Goal: Find specific page/section: Find specific page/section

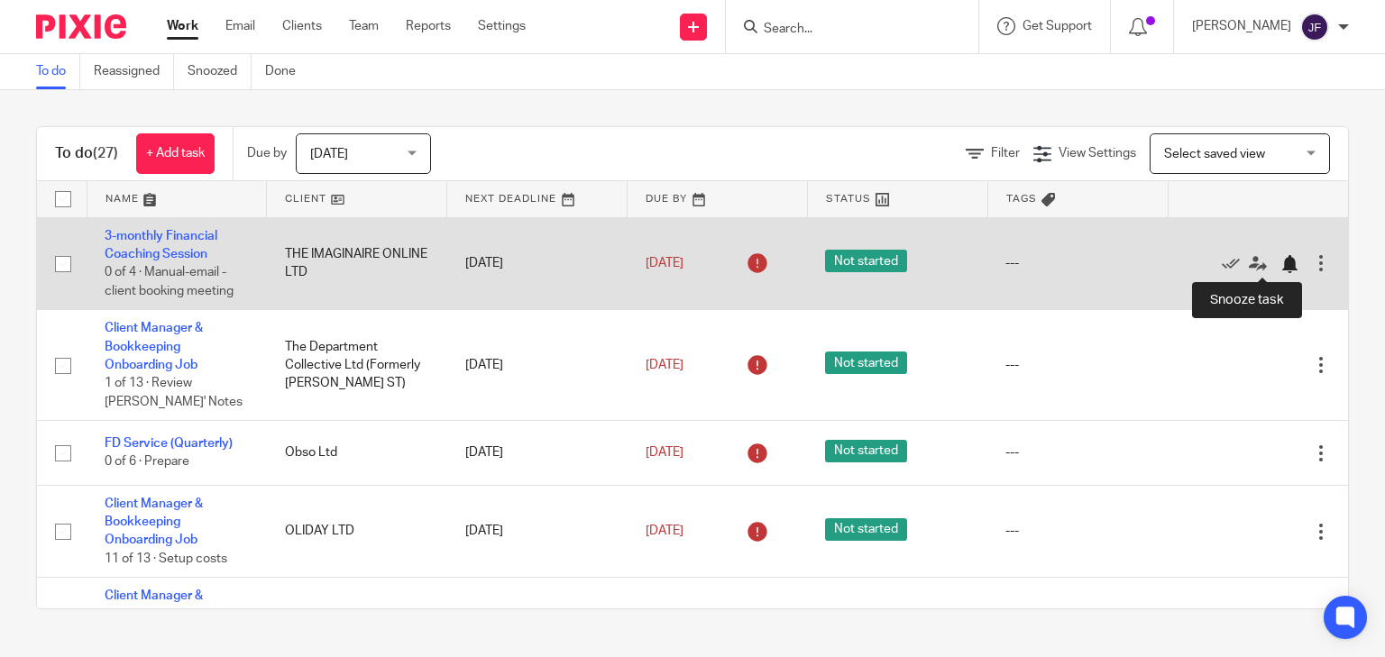
click at [1280, 260] on div at bounding box center [1289, 264] width 18 height 18
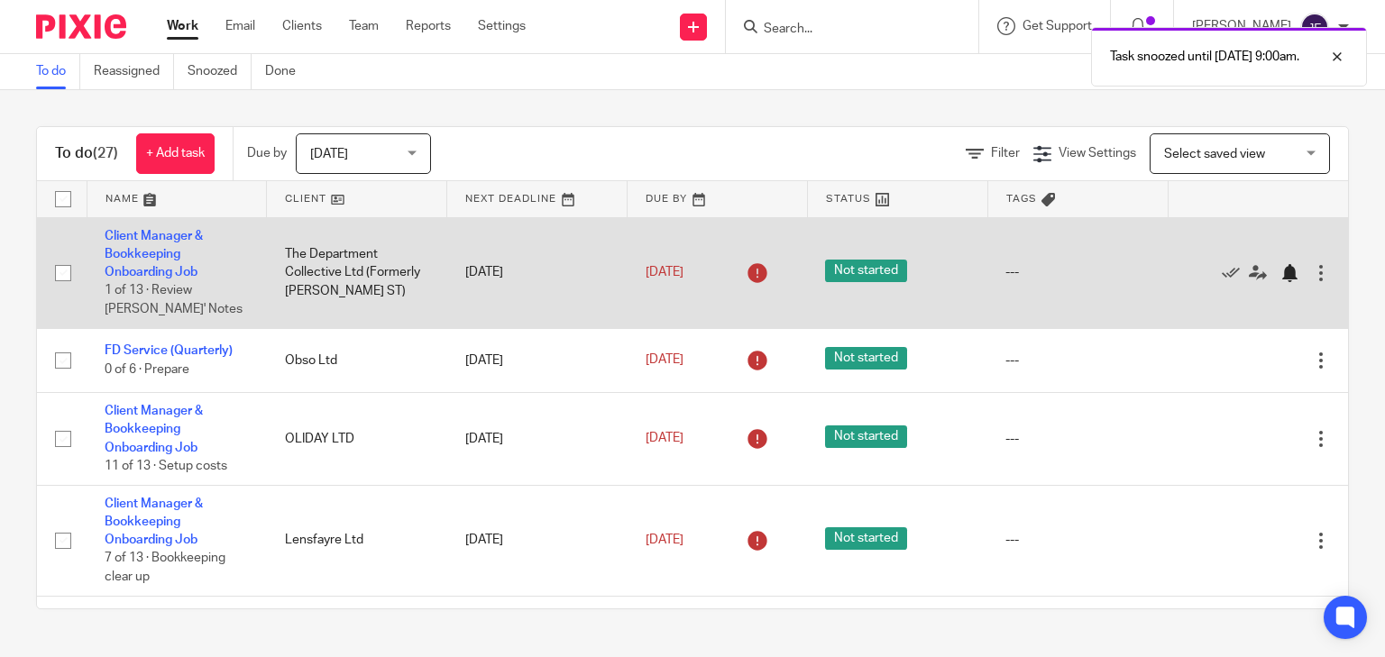
click at [1280, 280] on div at bounding box center [1289, 273] width 18 height 18
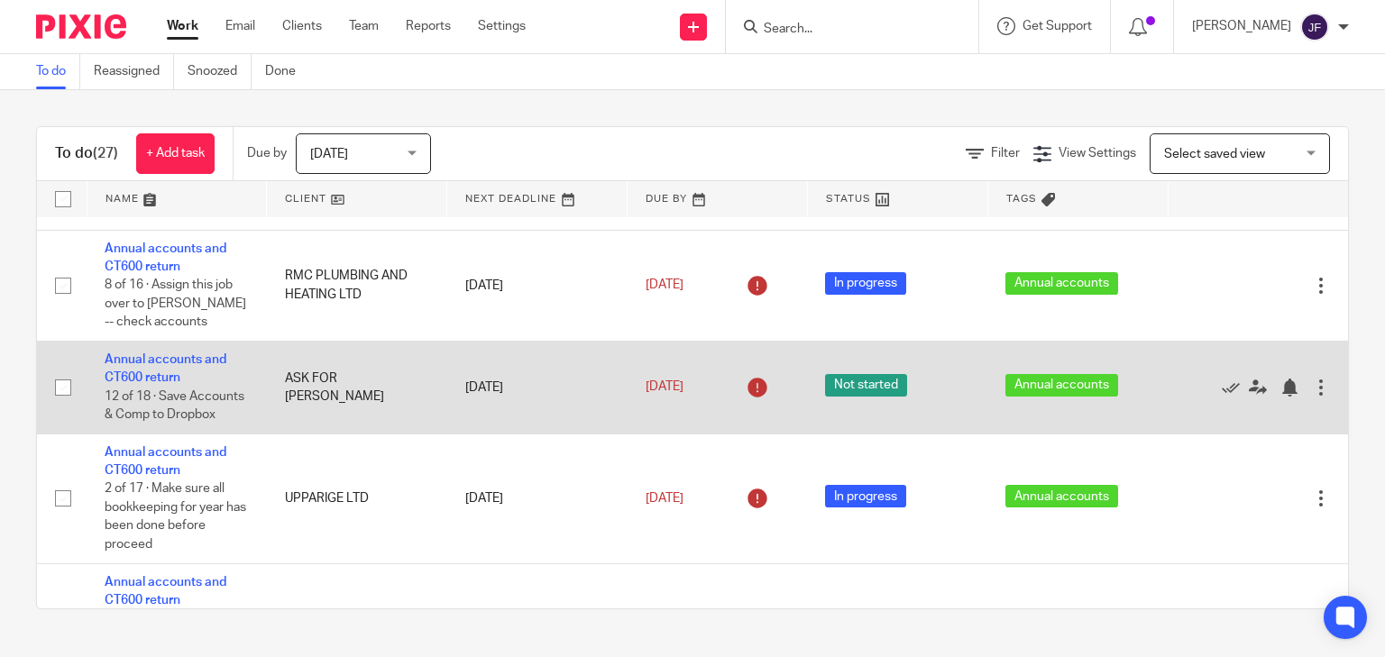
scroll to position [505, 0]
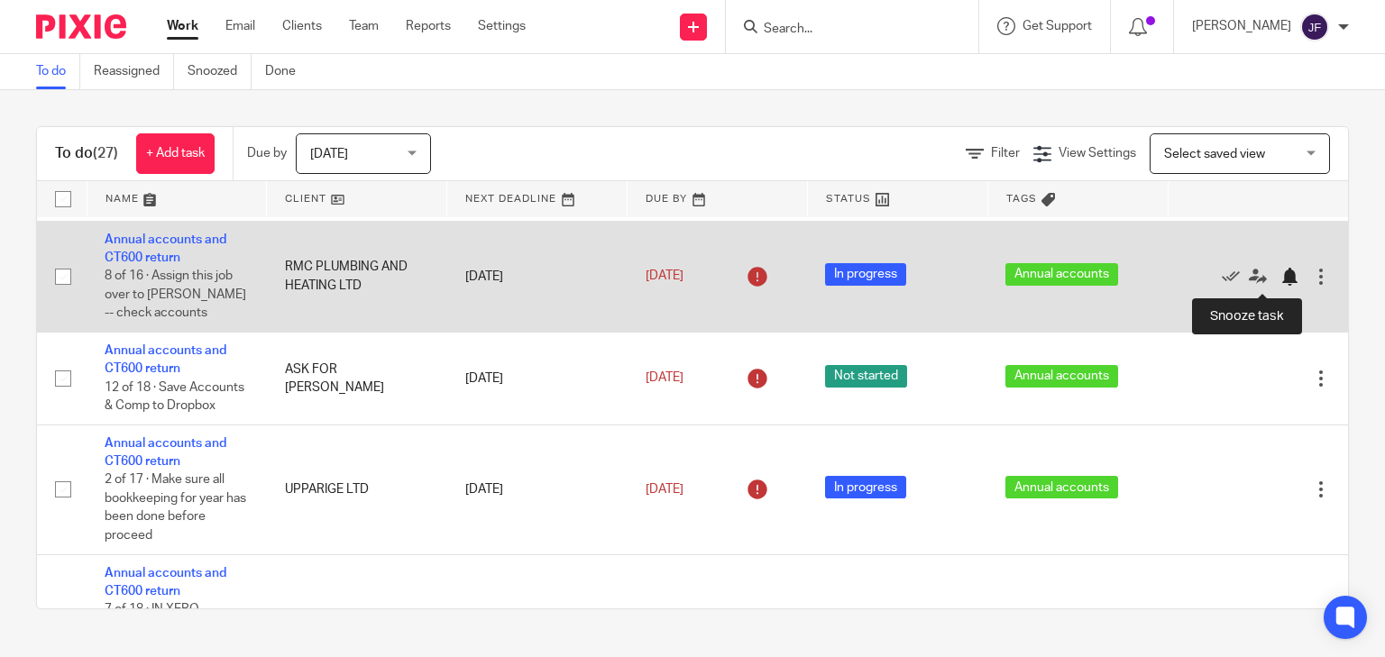
click at [1280, 283] on div at bounding box center [1289, 277] width 18 height 18
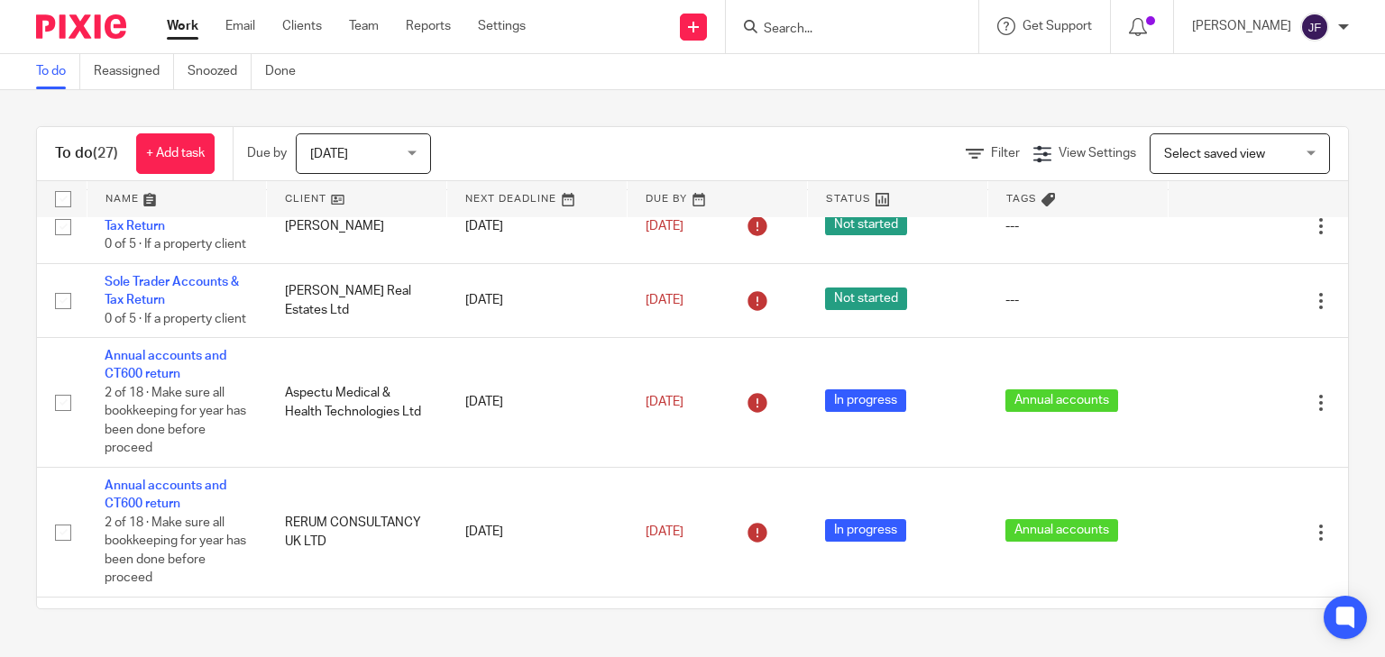
scroll to position [1226, 0]
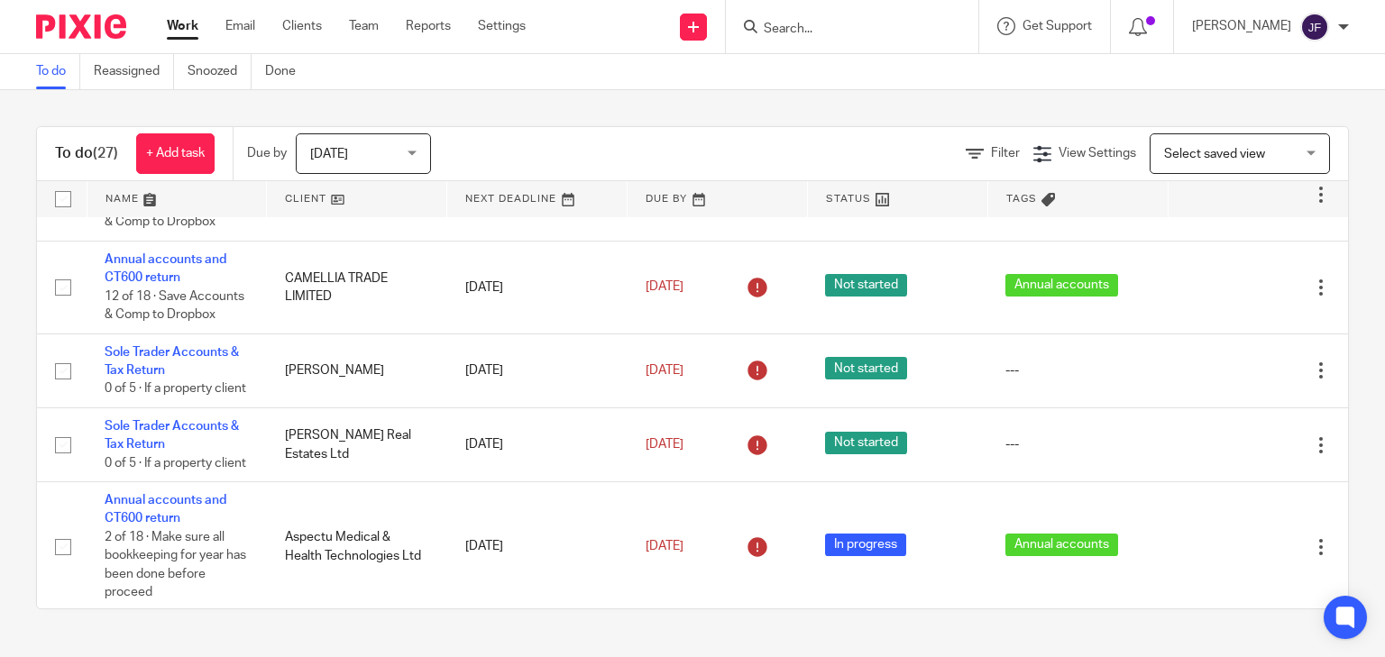
click at [924, 25] on input "Search" at bounding box center [843, 30] width 162 height 16
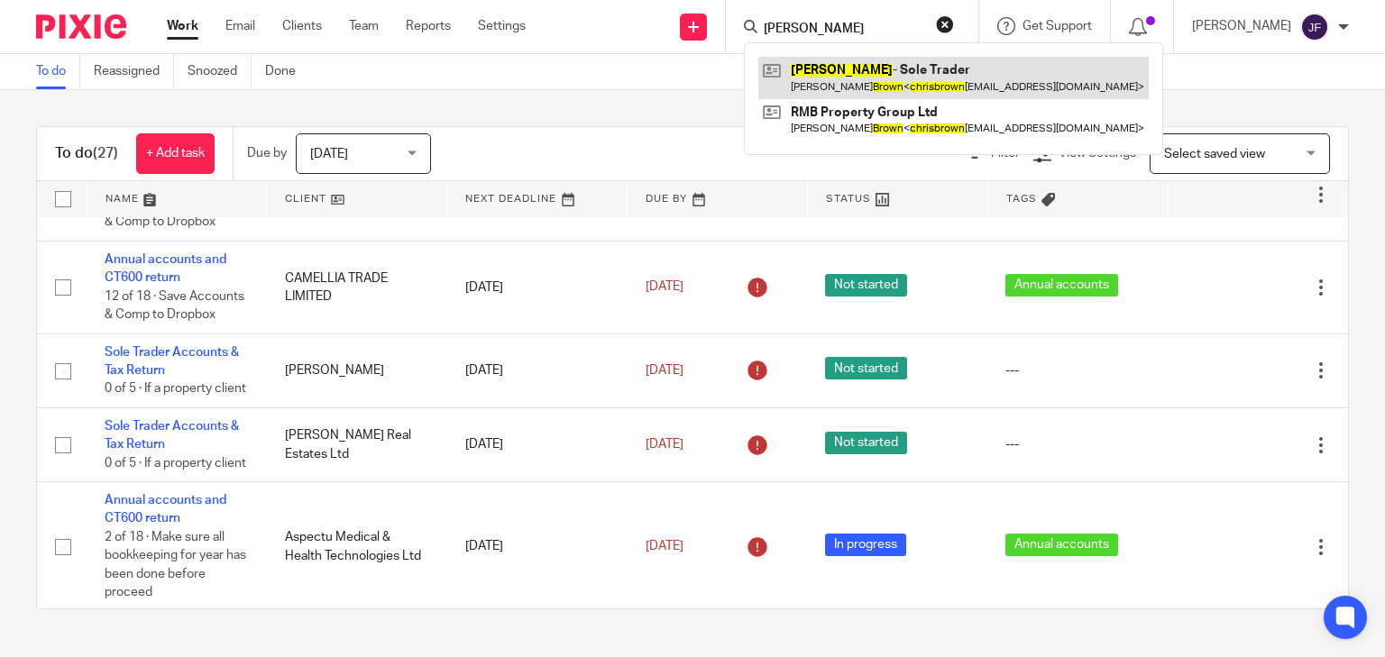
type input "chris brown"
click at [916, 75] on link at bounding box center [953, 77] width 390 height 41
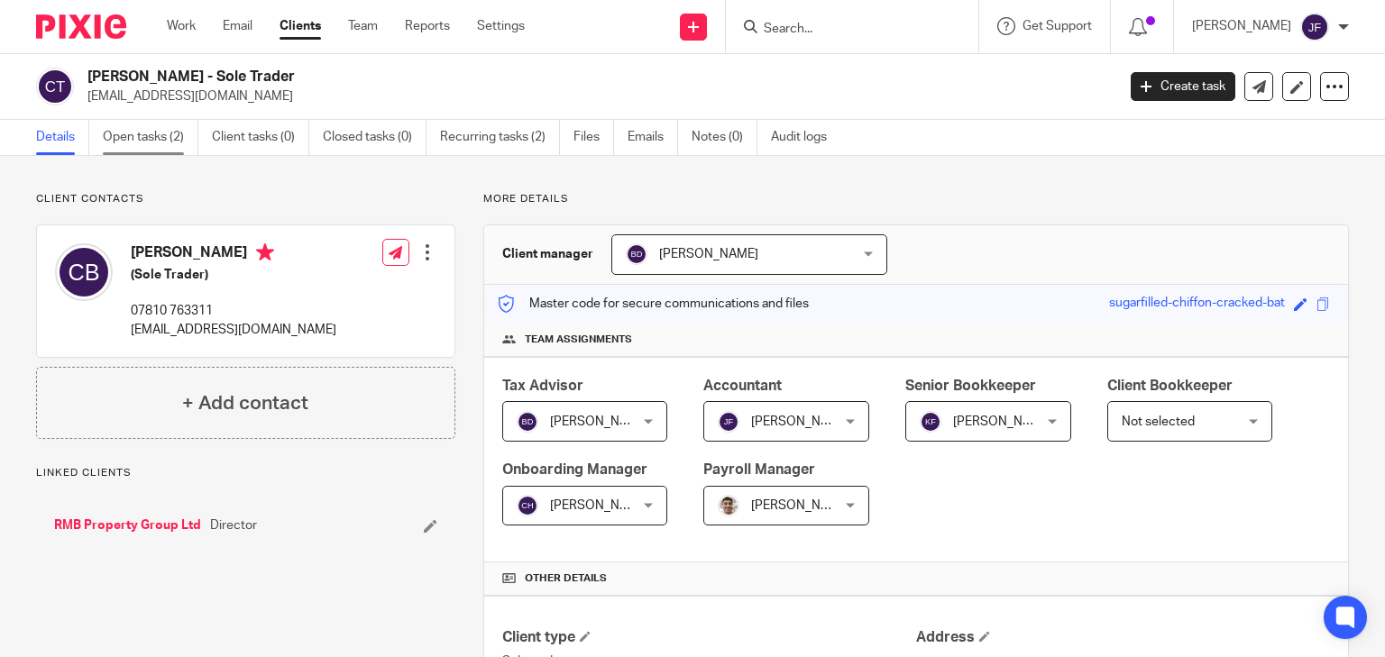
click at [166, 139] on link "Open tasks (2)" at bounding box center [151, 137] width 96 height 35
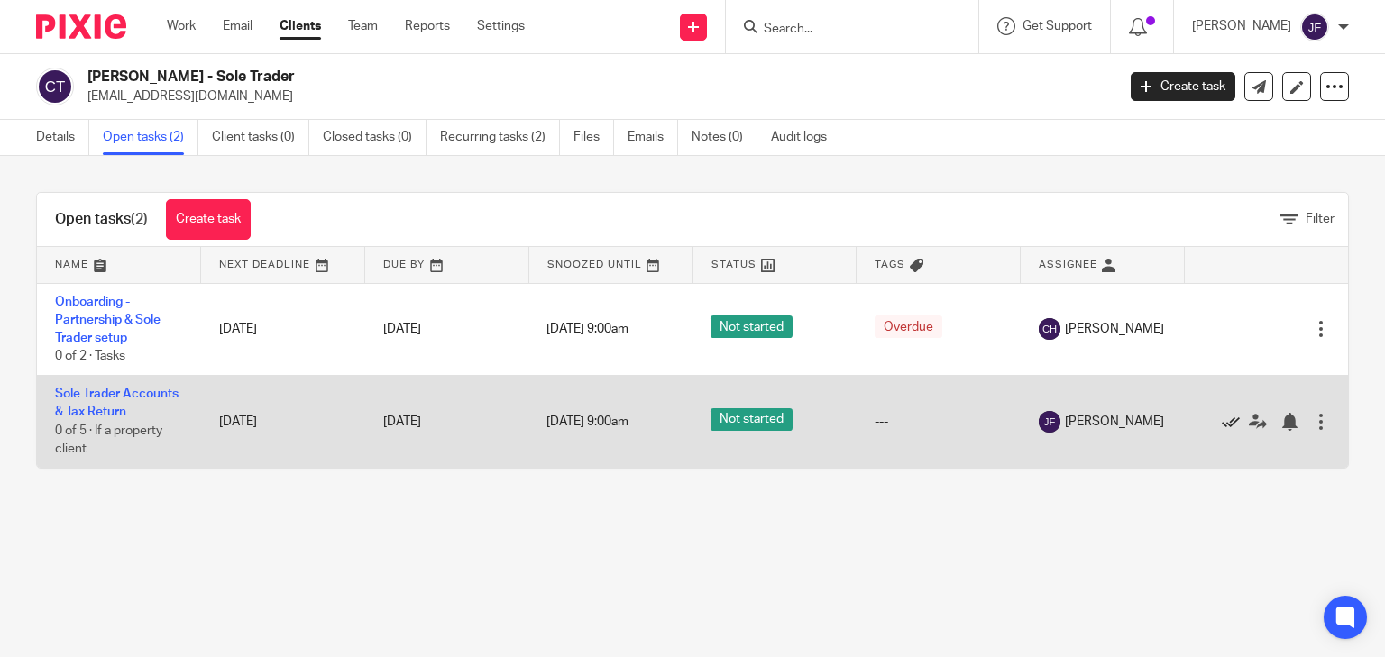
click at [1222, 422] on icon at bounding box center [1231, 422] width 18 height 18
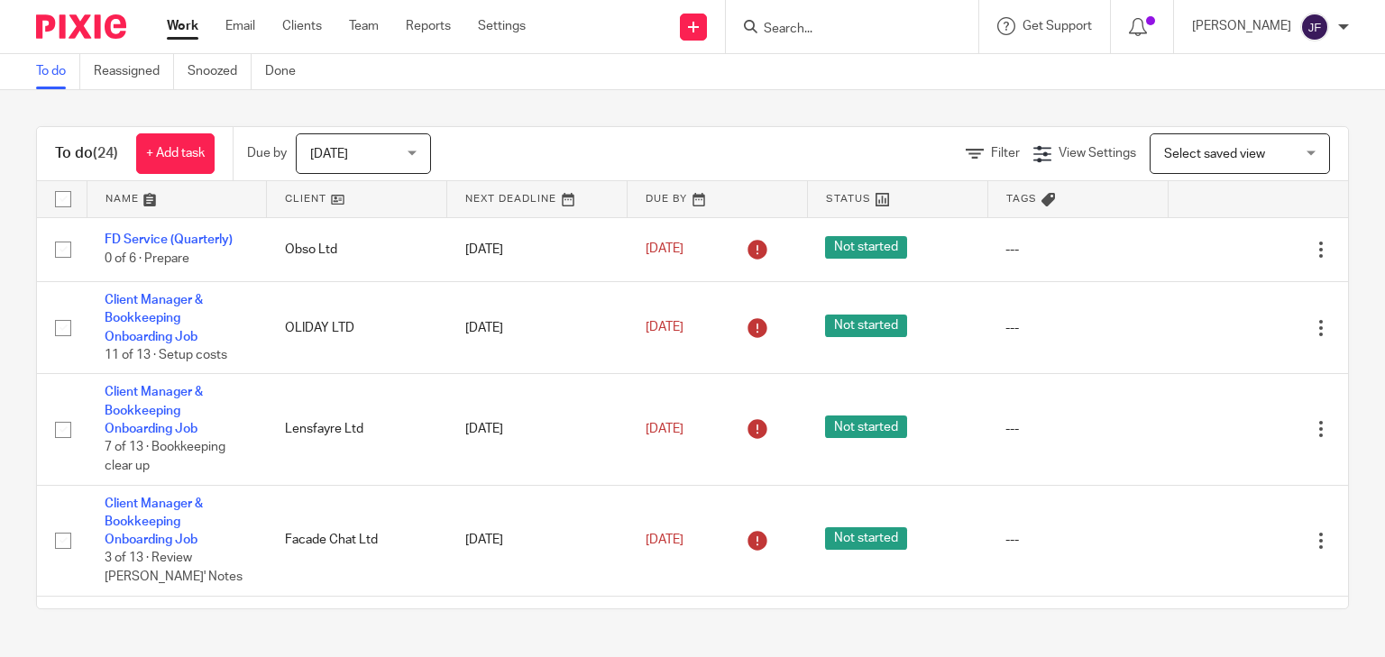
click at [874, 36] on input "Search" at bounding box center [843, 30] width 162 height 16
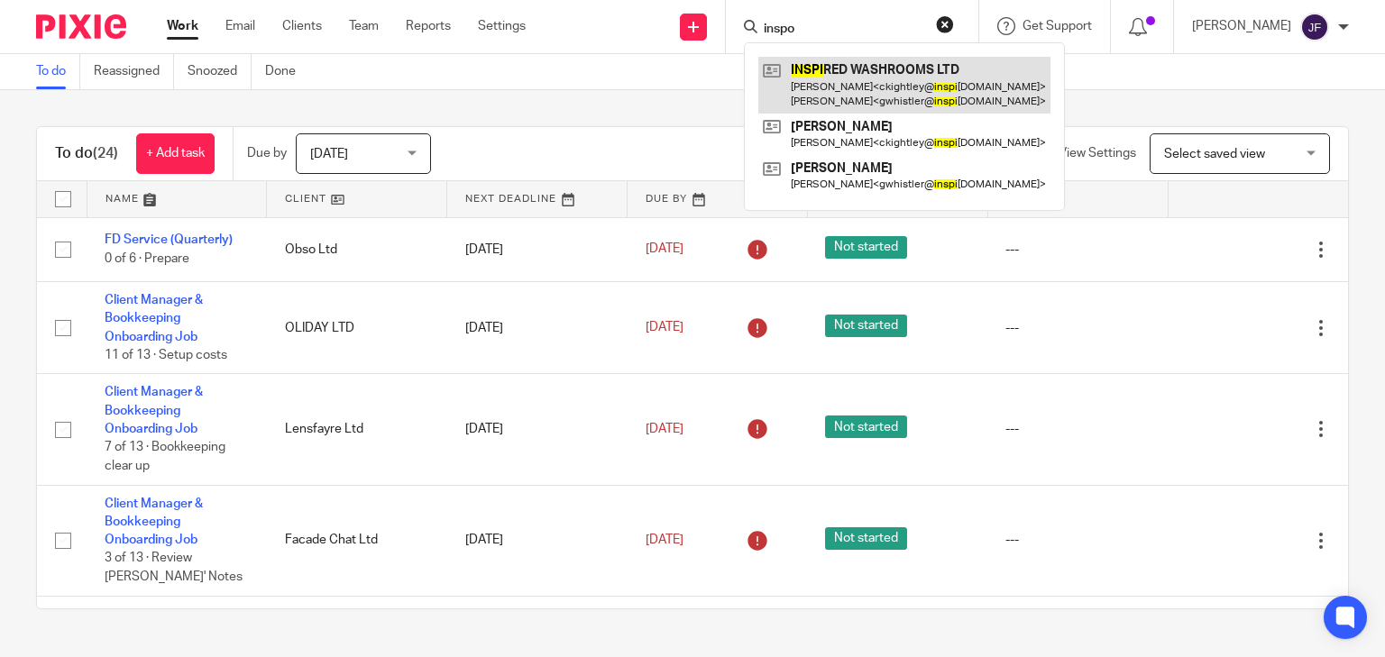
type input "inspo"
click at [912, 71] on link at bounding box center [904, 85] width 292 height 56
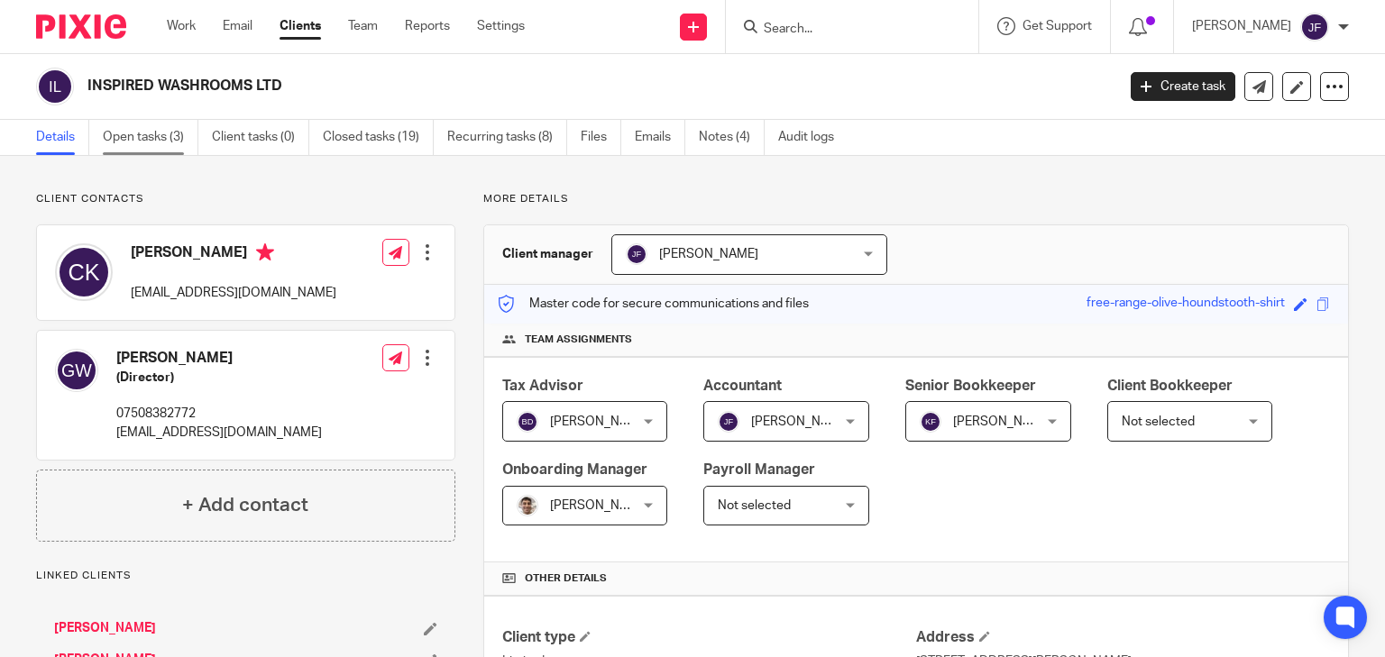
click at [156, 138] on link "Open tasks (3)" at bounding box center [151, 137] width 96 height 35
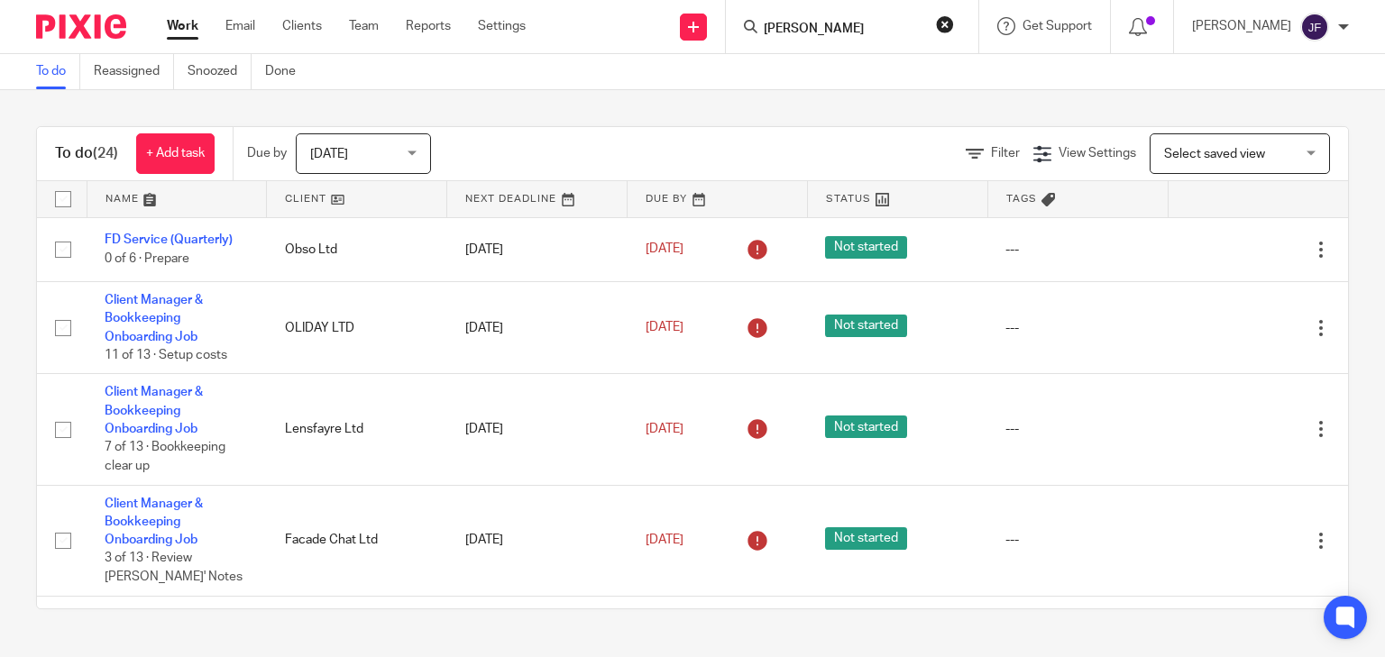
click button "submit" at bounding box center [0, 0] width 0 height 0
click at [897, 23] on input "[PERSON_NAME]" at bounding box center [843, 30] width 162 height 16
type input "[PERSON_NAME]"
click button "submit" at bounding box center [0, 0] width 0 height 0
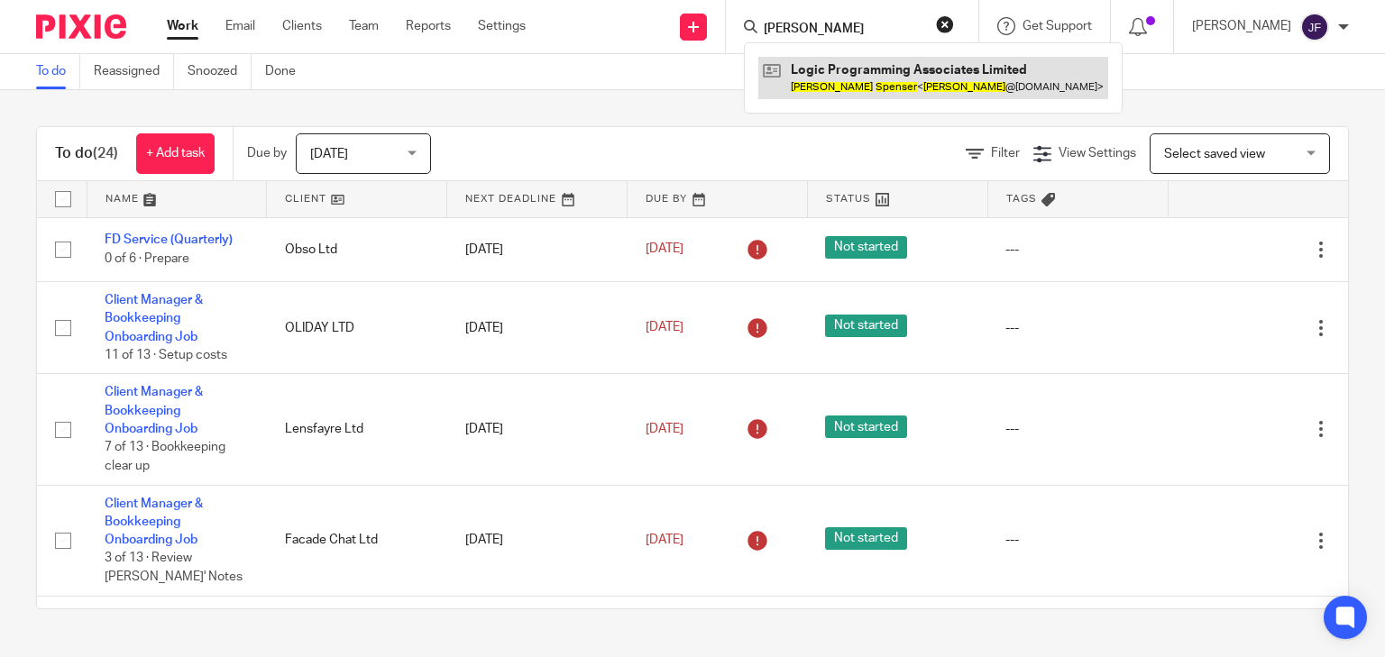
click at [896, 76] on link at bounding box center [933, 77] width 350 height 41
